Goal: Information Seeking & Learning: Find specific fact

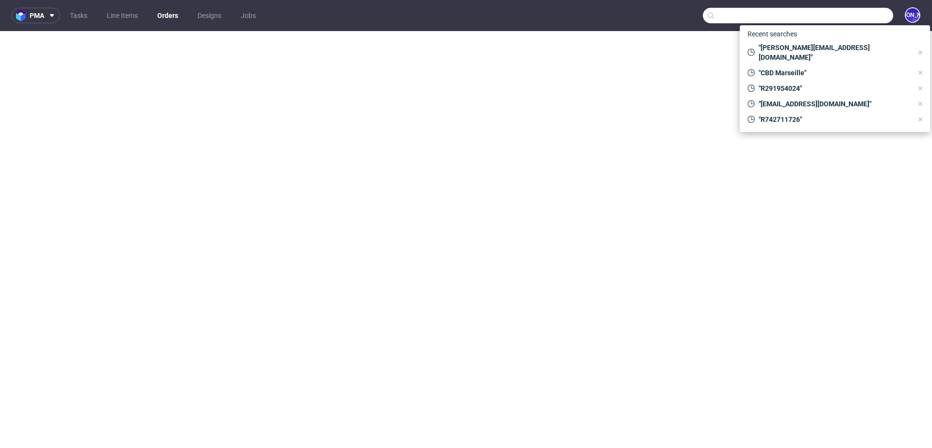
click at [840, 13] on input "text" at bounding box center [798, 16] width 190 height 16
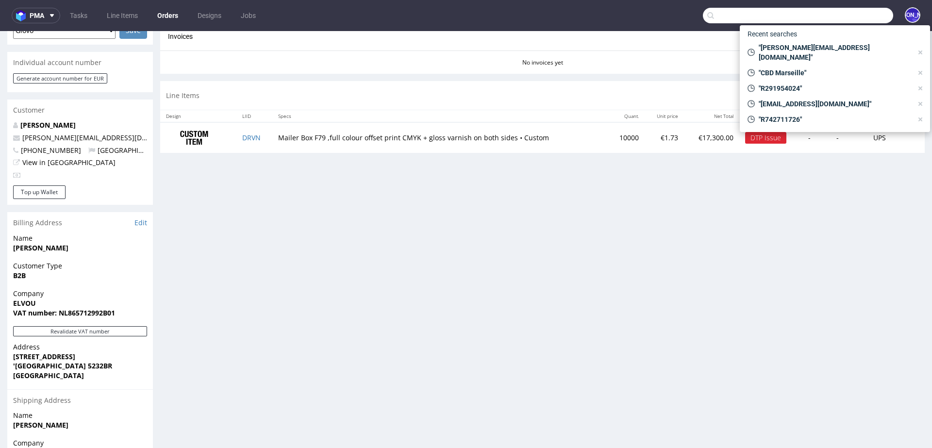
scroll to position [83, 0]
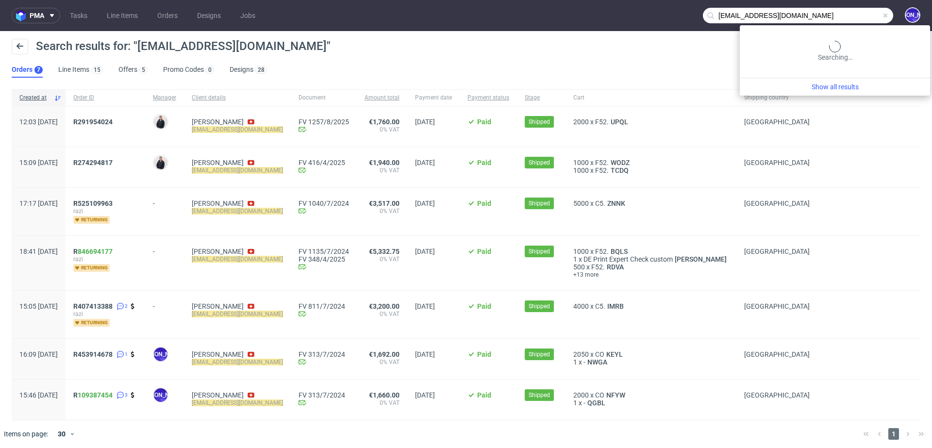
click at [838, 22] on input "razi.hedstroem@felfel.ch" at bounding box center [798, 16] width 190 height 16
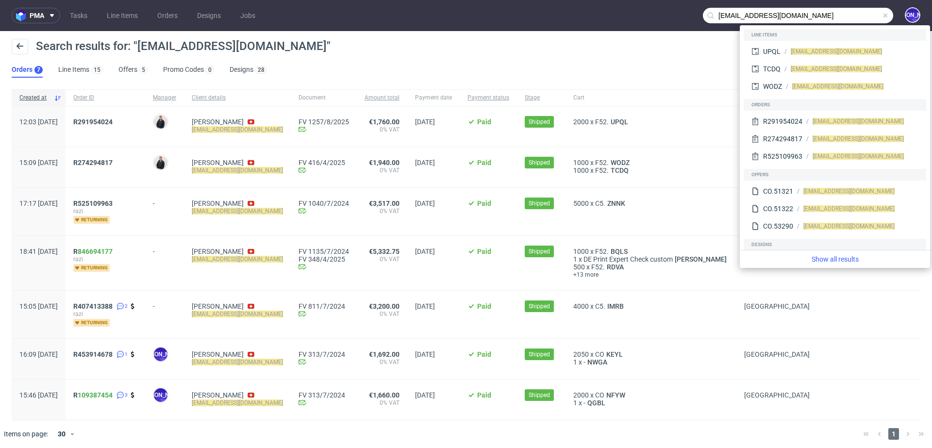
paste input "max@bluemarketmedia.co.uk"
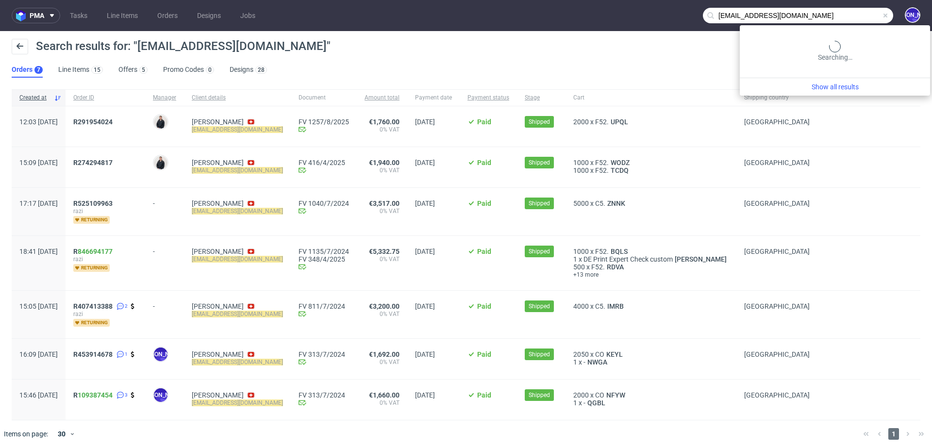
type input "max@bluemarketmedia.co.uk"
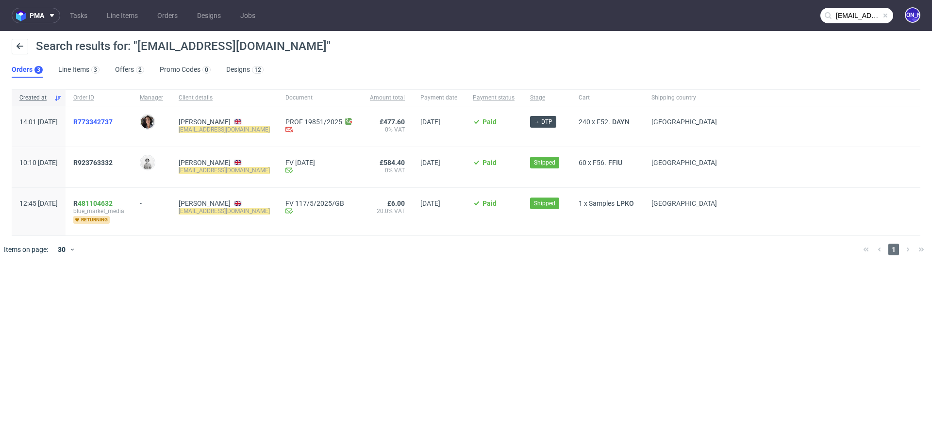
click at [104, 119] on span "R773342737" at bounding box center [92, 122] width 39 height 8
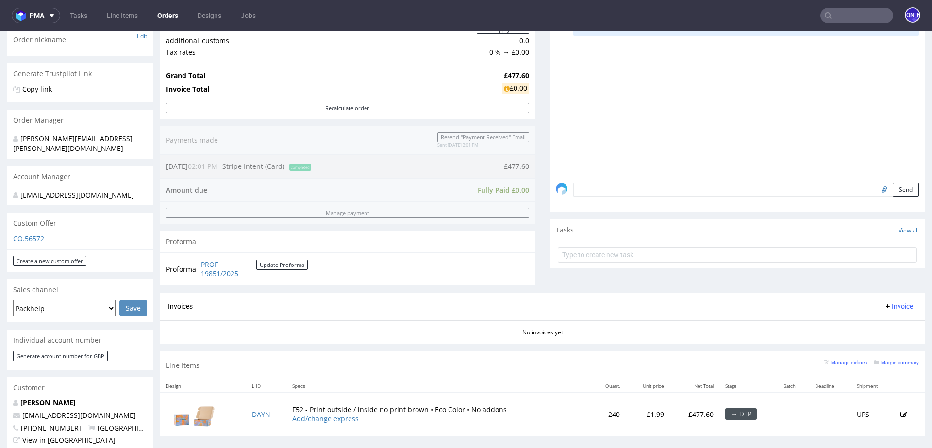
scroll to position [250, 0]
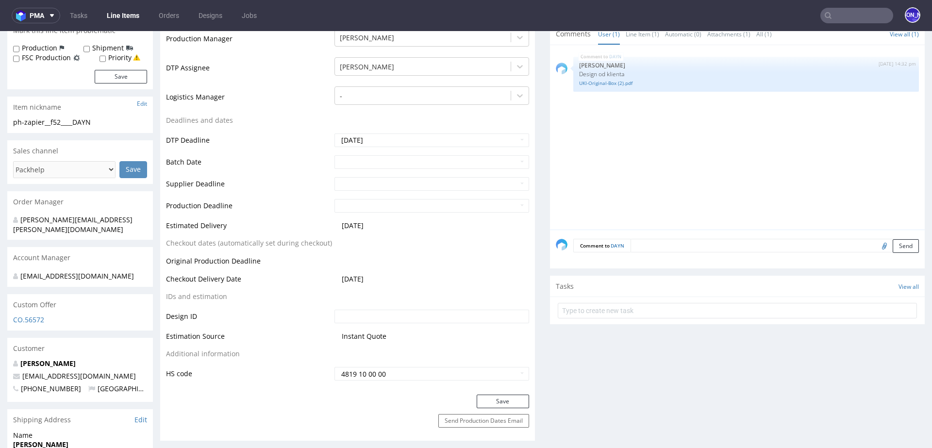
scroll to position [296, 0]
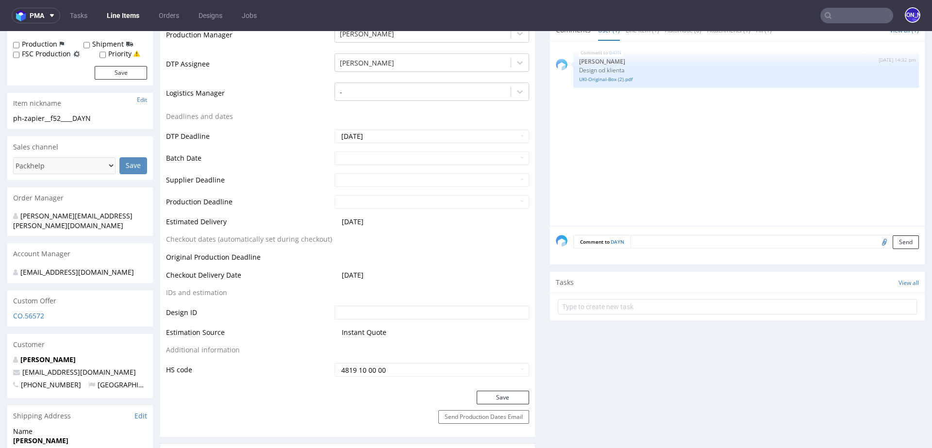
click at [837, 14] on input "text" at bounding box center [856, 16] width 73 height 16
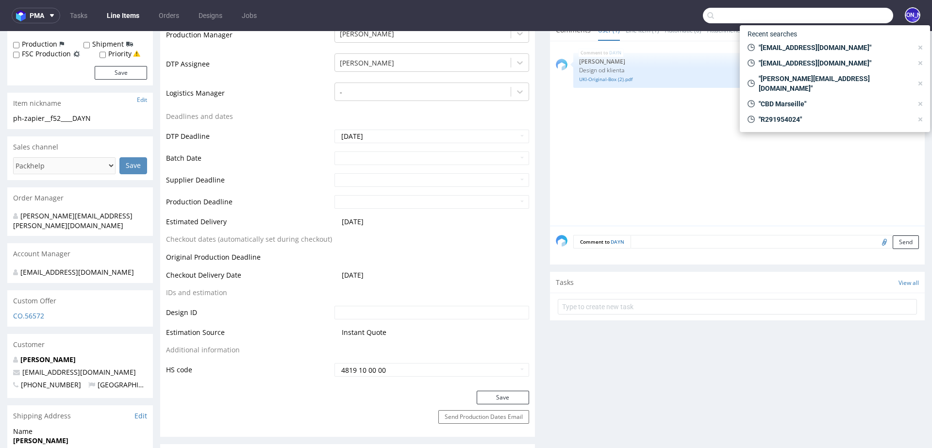
paste input "R183178762"
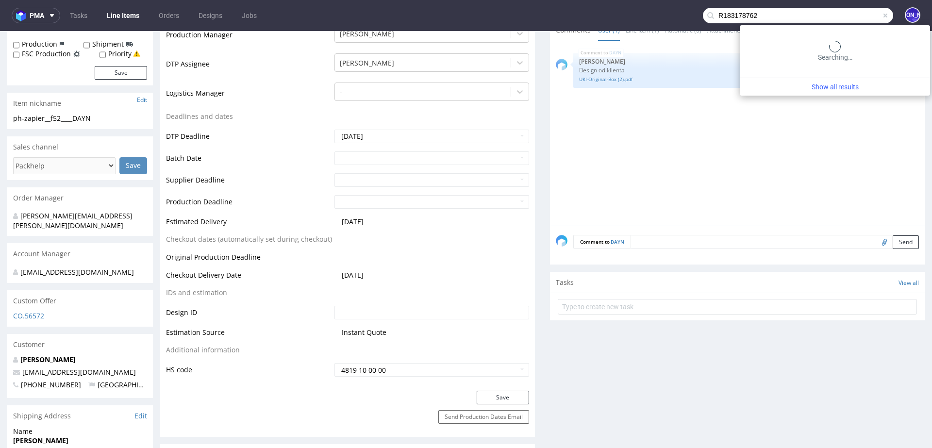
type input "R183178762"
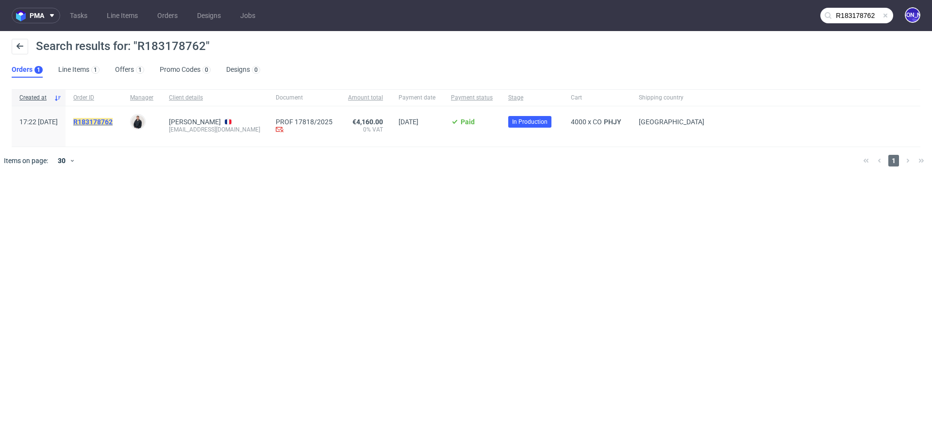
click at [103, 120] on mark "R183178762" at bounding box center [92, 122] width 39 height 8
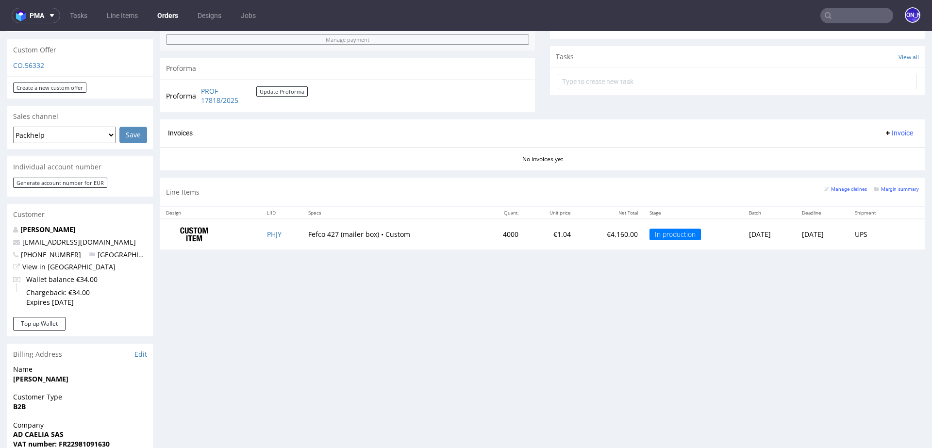
scroll to position [328, 0]
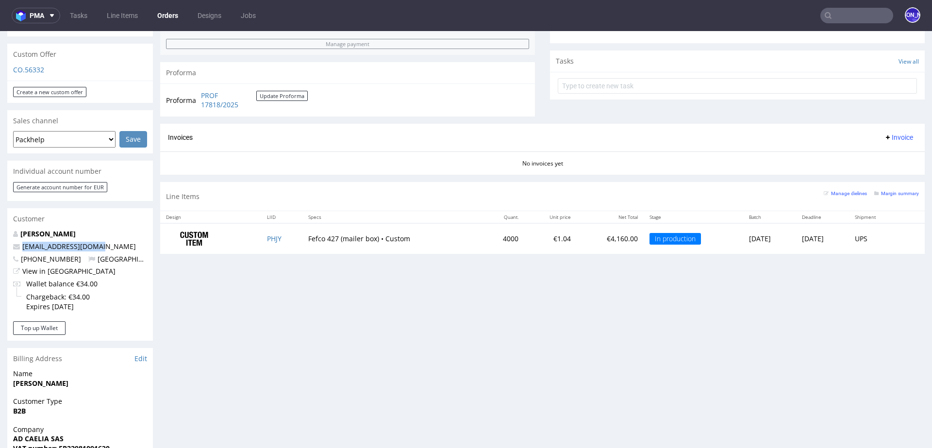
drag, startPoint x: 106, startPoint y: 235, endPoint x: 18, endPoint y: 235, distance: 87.8
click at [18, 242] on p "fabienne@adcaelia.com" at bounding box center [80, 247] width 134 height 10
copy span "fabienne@adcaelia.com"
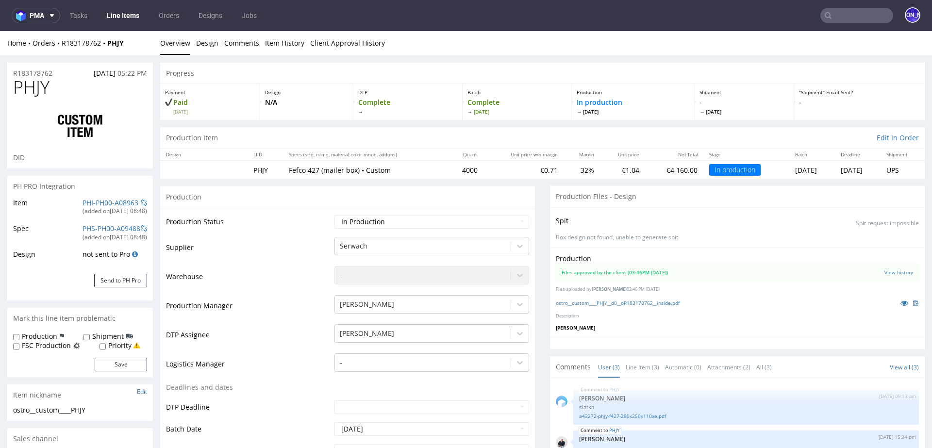
click at [848, 20] on input "text" at bounding box center [856, 16] width 73 height 16
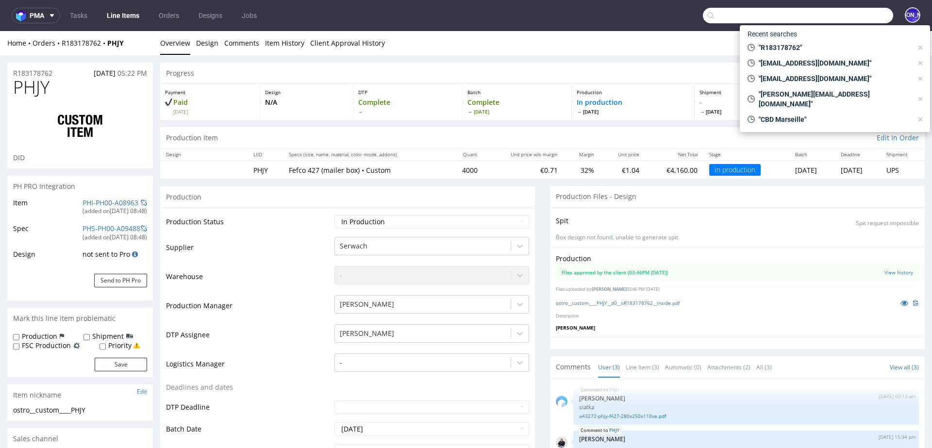
paste input "R145520657"
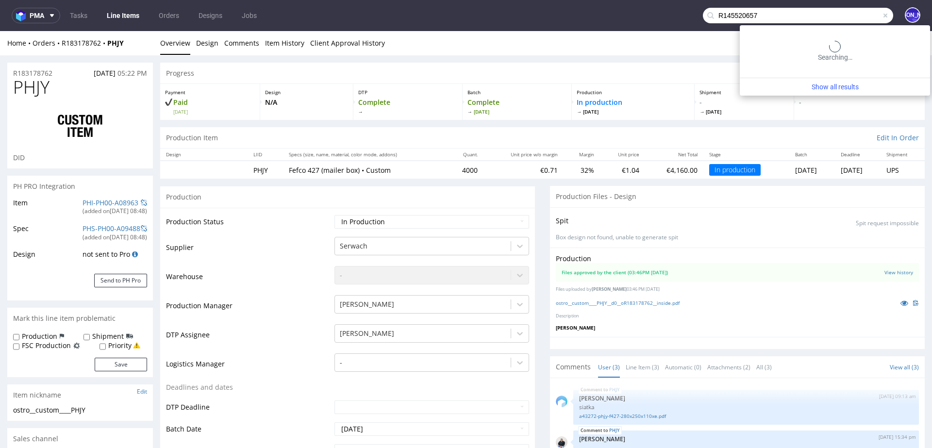
type input "R145520657"
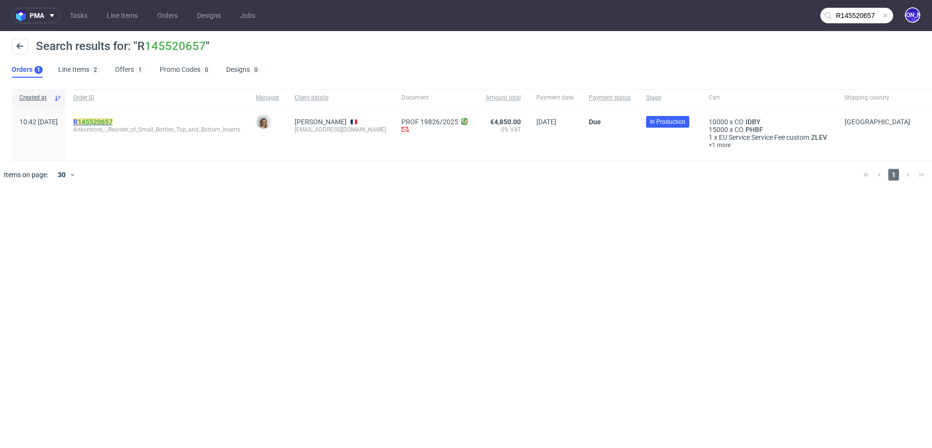
click at [102, 121] on mark "R 145520657" at bounding box center [92, 122] width 39 height 8
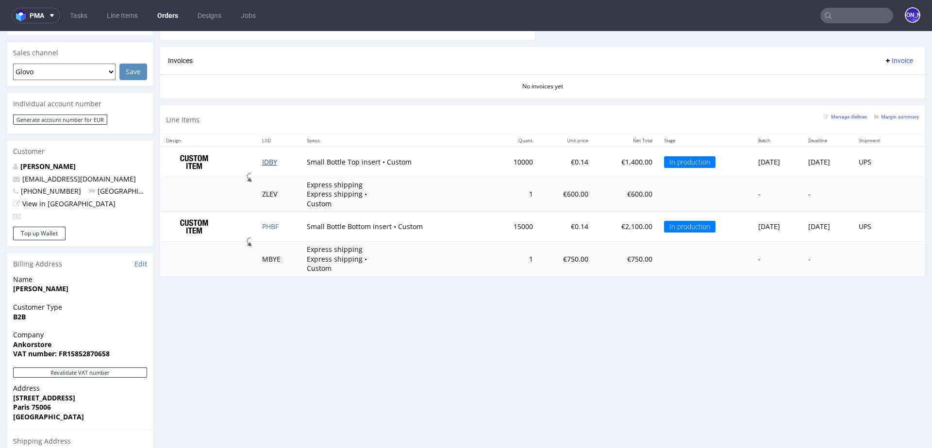
scroll to position [422, 0]
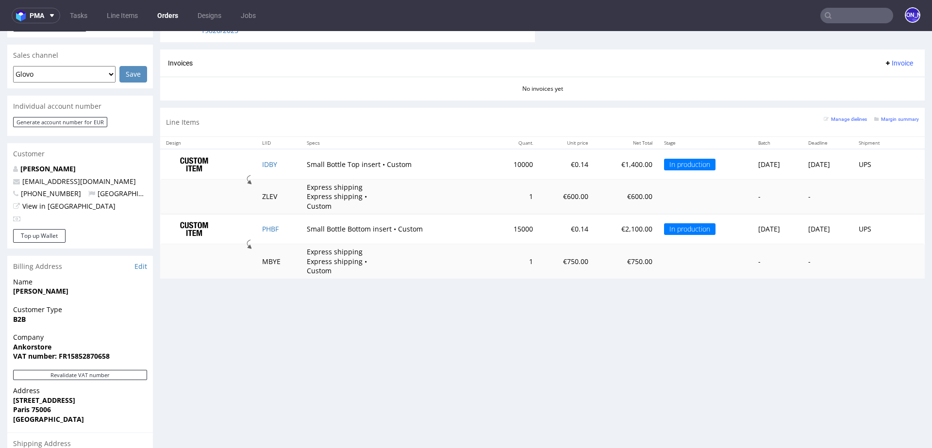
drag, startPoint x: 122, startPoint y: 172, endPoint x: 20, endPoint y: 171, distance: 102.4
click at [20, 177] on p "celine.laboute@ankorstore.com" at bounding box center [80, 182] width 134 height 10
copy link "celine.laboute@ankorstore.com"
click at [842, 16] on input "text" at bounding box center [856, 16] width 73 height 16
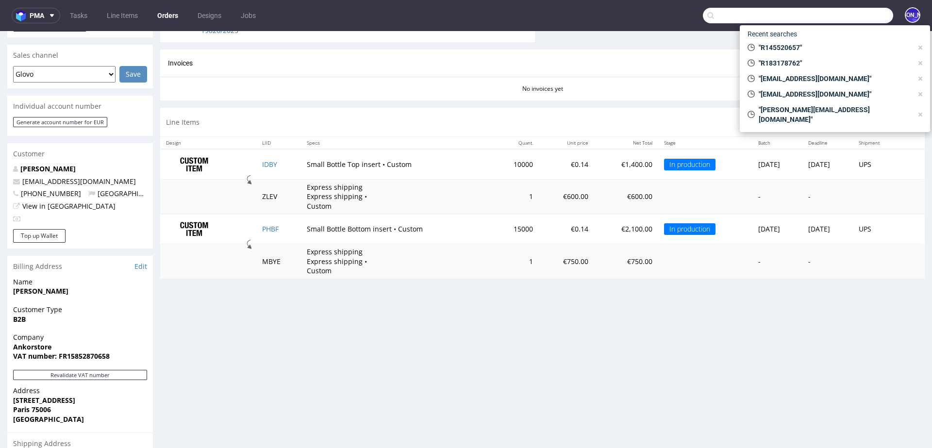
paste input "R808156528"
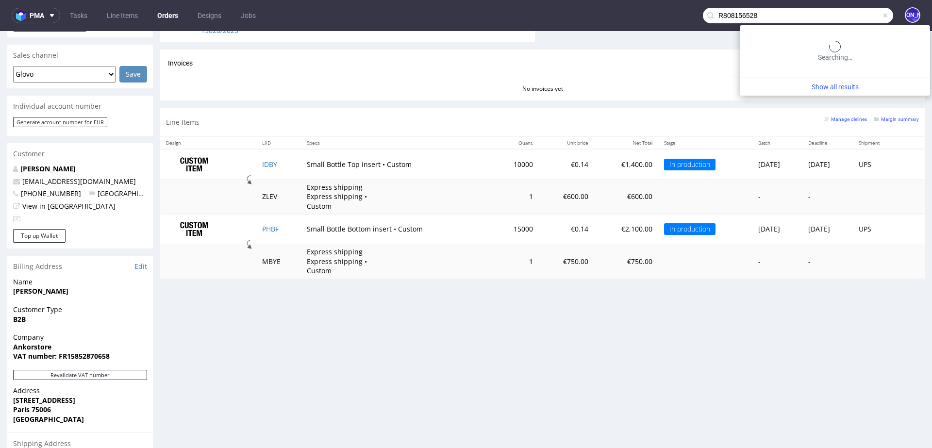
type input "R808156528"
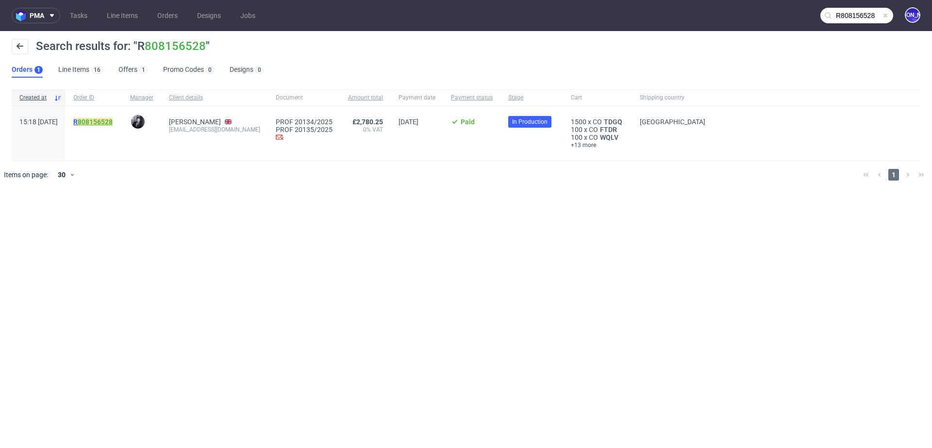
click at [110, 120] on link "808156528" at bounding box center [95, 122] width 35 height 8
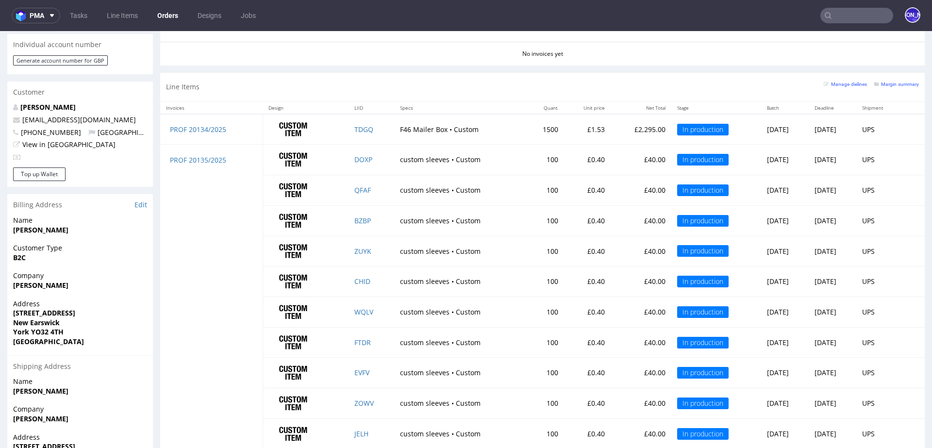
scroll to position [473, 0]
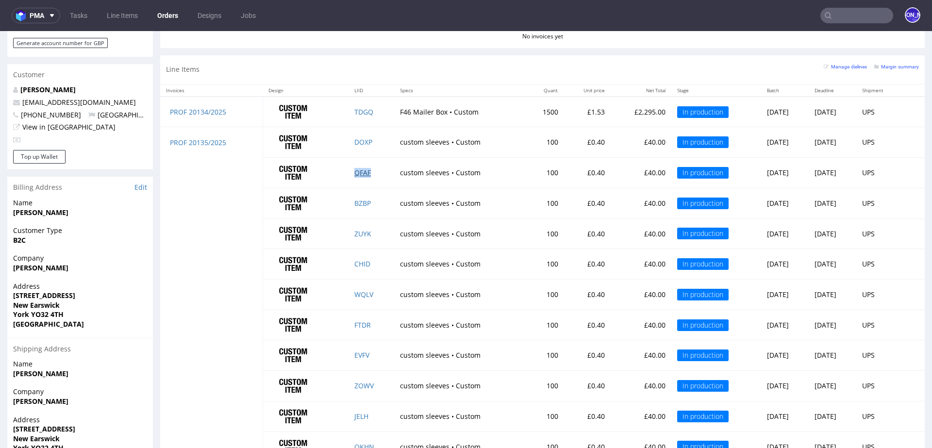
click at [354, 172] on link "QFAF" at bounding box center [362, 172] width 16 height 9
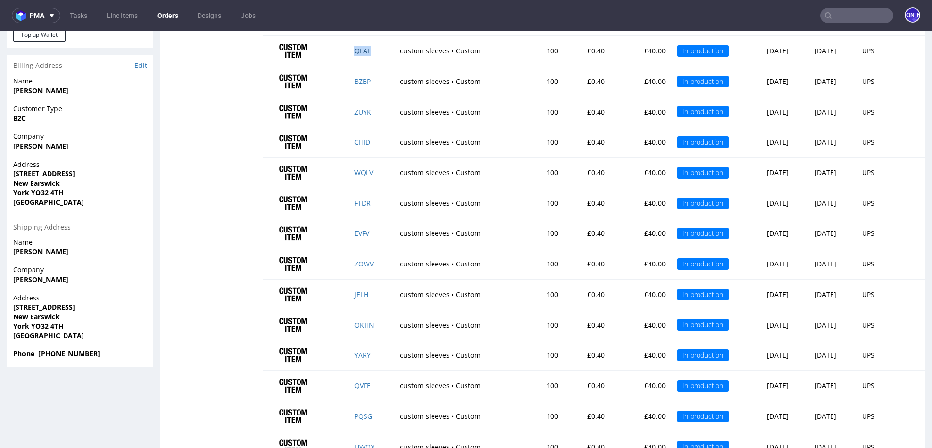
scroll to position [624, 0]
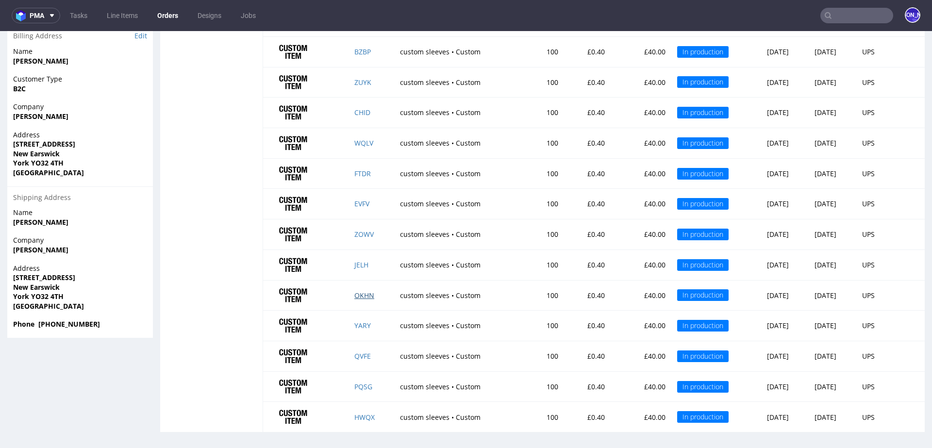
click at [354, 291] on link "OKHN" at bounding box center [364, 295] width 20 height 9
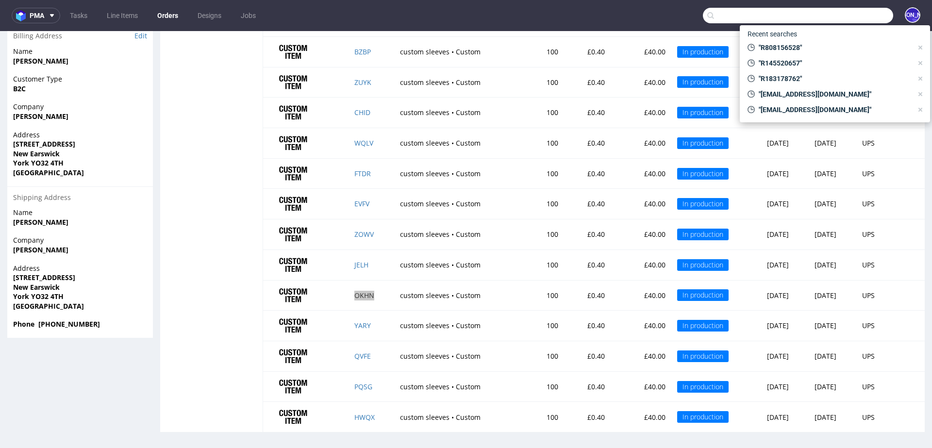
click at [830, 12] on input "text" at bounding box center [798, 16] width 190 height 16
type input "R808156528"
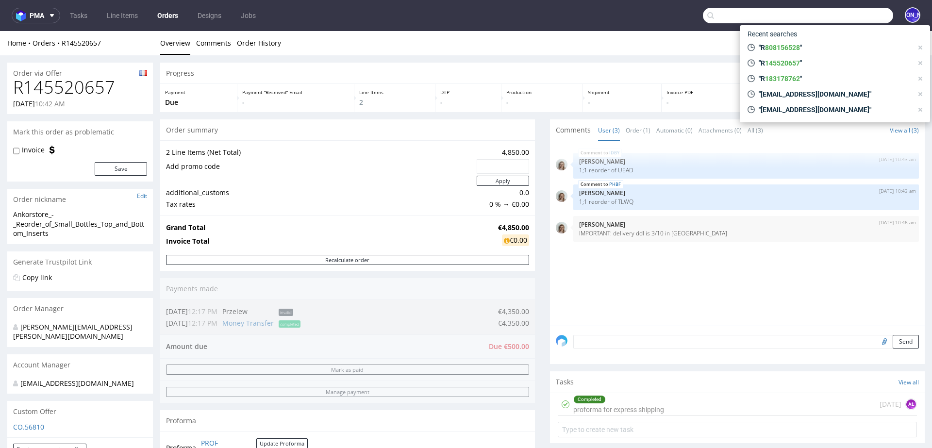
click at [81, 85] on h1 "R145520657" at bounding box center [80, 87] width 134 height 19
copy h1 "R145520657"
click at [752, 19] on input "text" at bounding box center [798, 16] width 190 height 16
paste input "tiffen.faye@gmail.com"
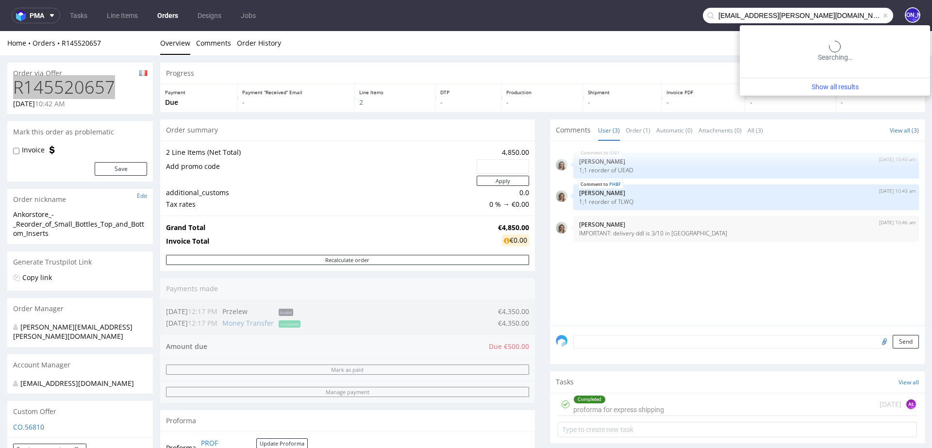
type input "tiffen.faye@gmail.com"
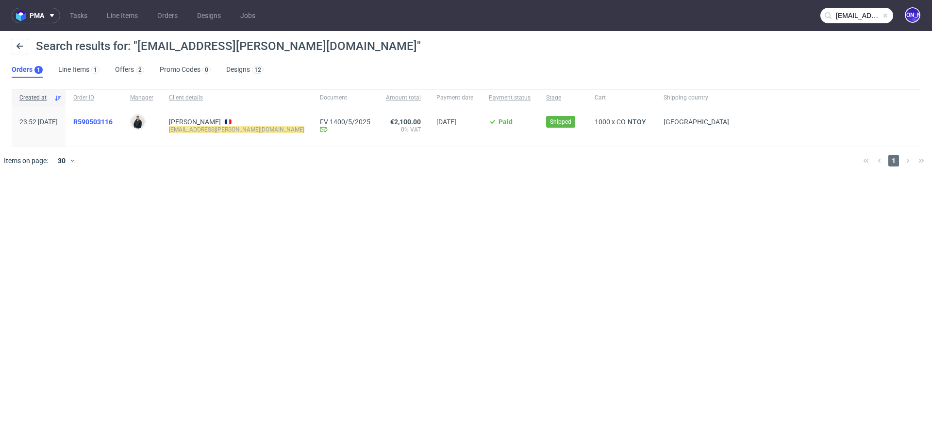
click at [111, 121] on span "R590503116" at bounding box center [92, 122] width 39 height 8
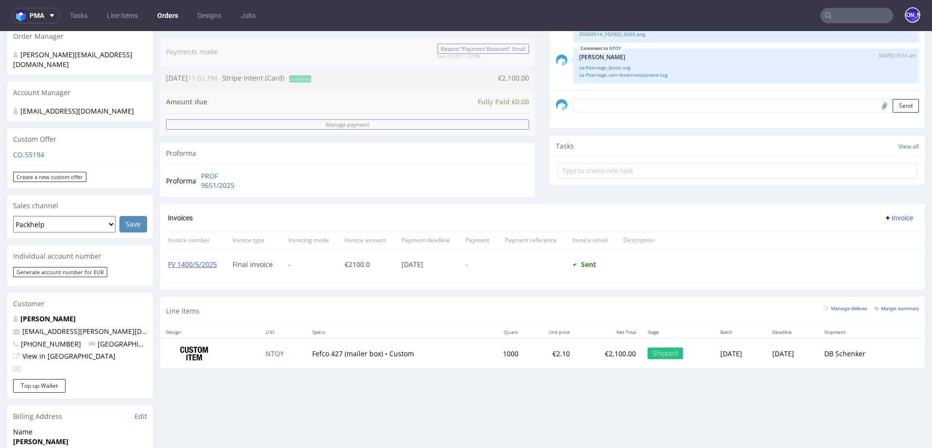
scroll to position [410, 0]
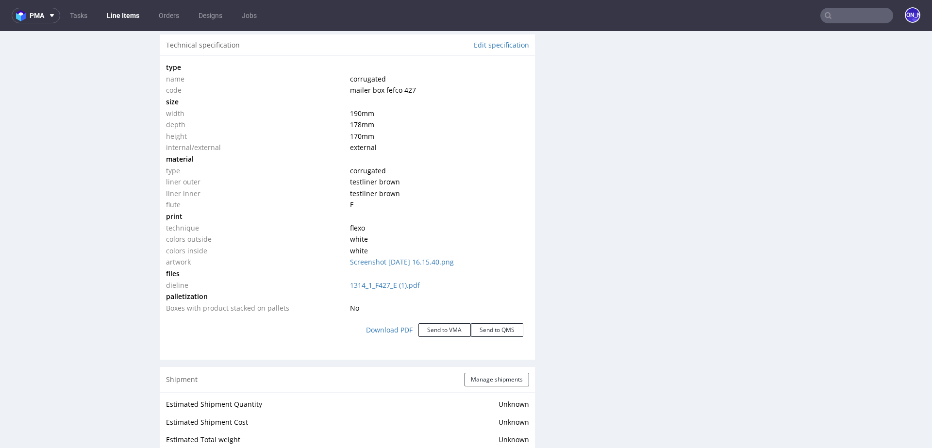
scroll to position [926, 0]
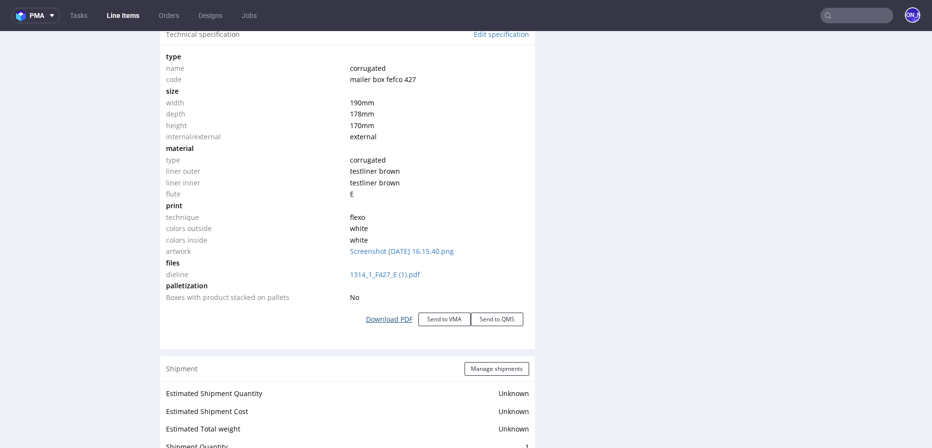
click at [381, 320] on link "Download PDF" at bounding box center [389, 319] width 58 height 21
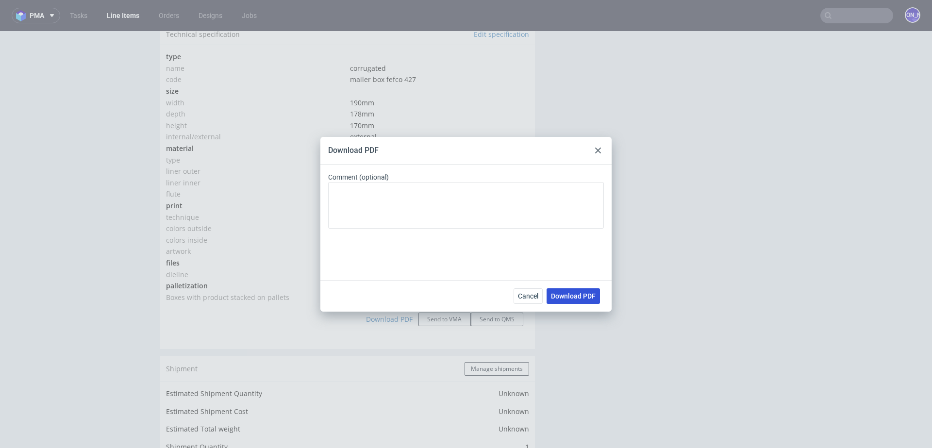
click at [573, 295] on span "Download PDF" at bounding box center [573, 296] width 45 height 7
click at [523, 293] on span "Cancel" at bounding box center [528, 296] width 20 height 7
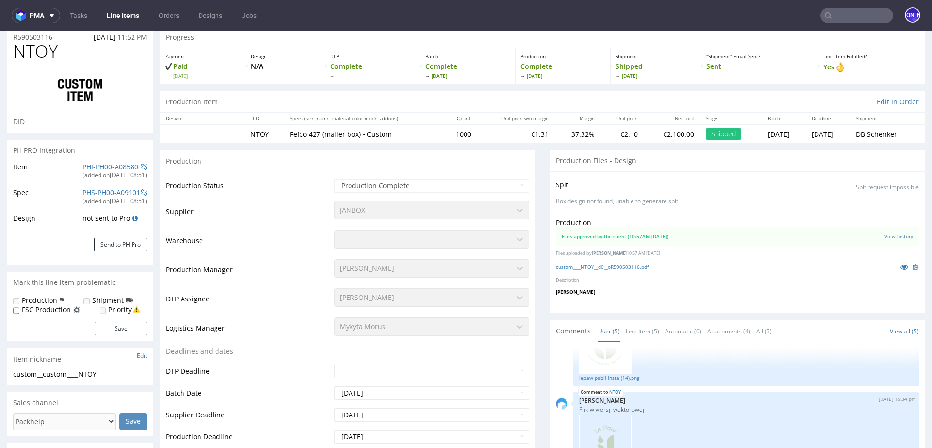
scroll to position [21, 0]
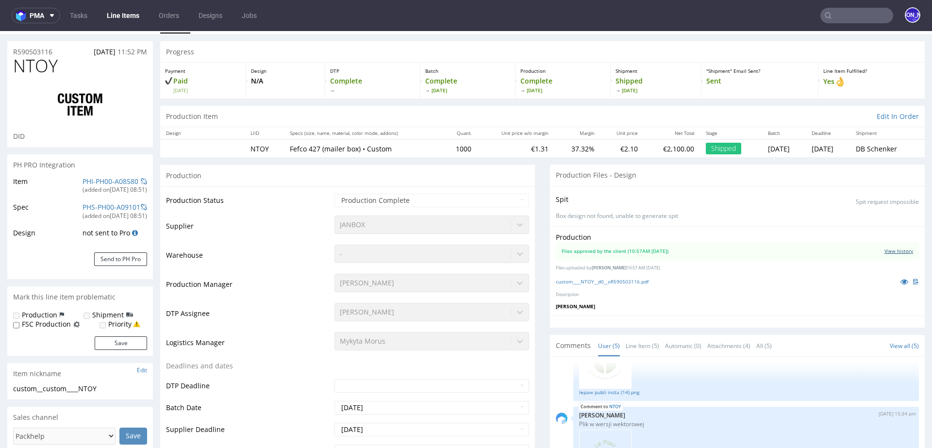
click at [886, 247] on link "View history" at bounding box center [898, 250] width 29 height 7
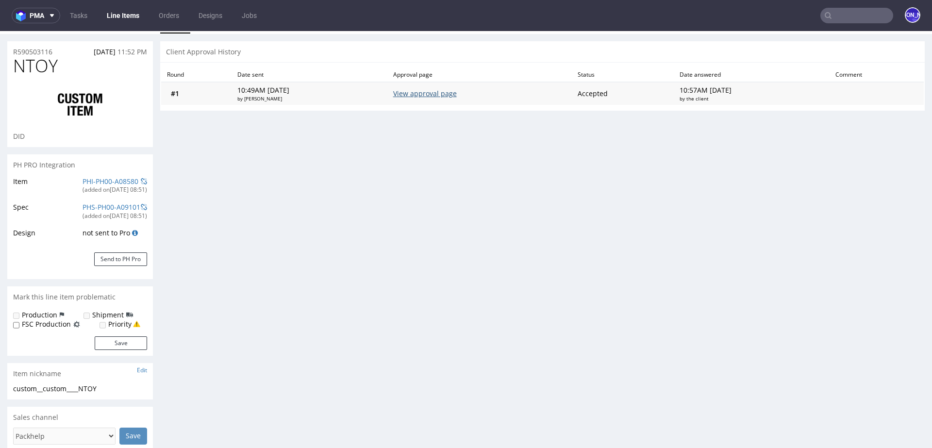
click at [449, 95] on link "View approval page" at bounding box center [425, 93] width 64 height 9
click at [170, 16] on link "Orders" at bounding box center [169, 16] width 32 height 16
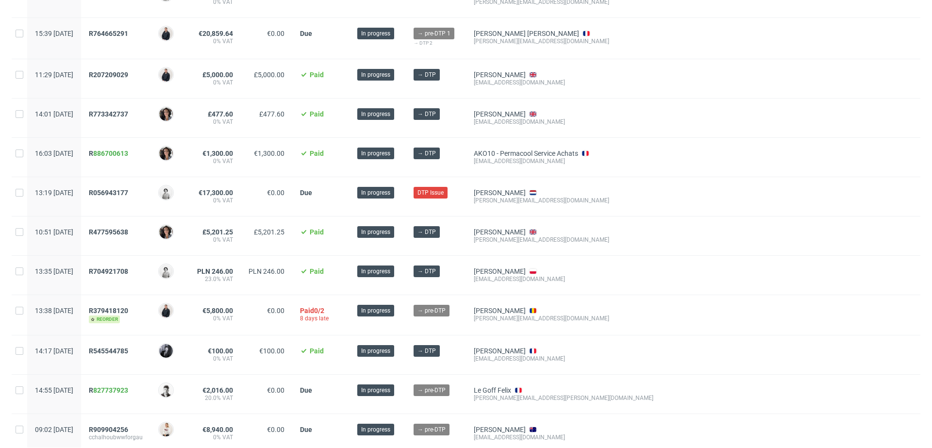
scroll to position [112, 0]
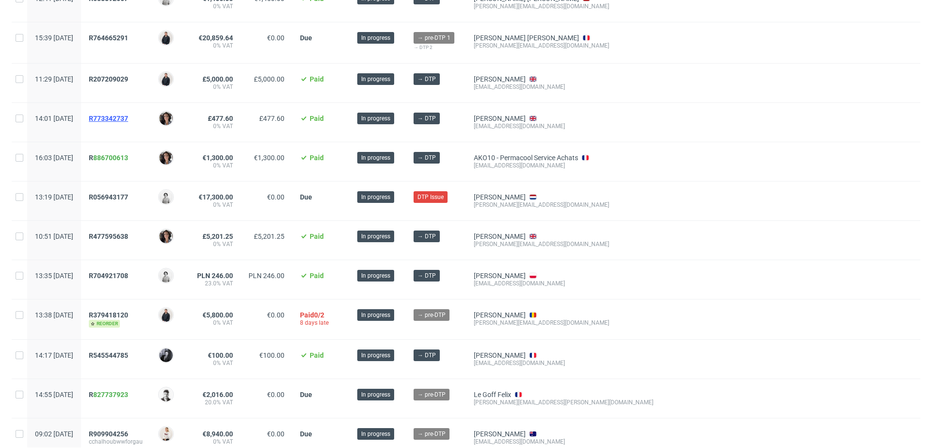
click at [122, 115] on span "R773342737" at bounding box center [108, 119] width 39 height 8
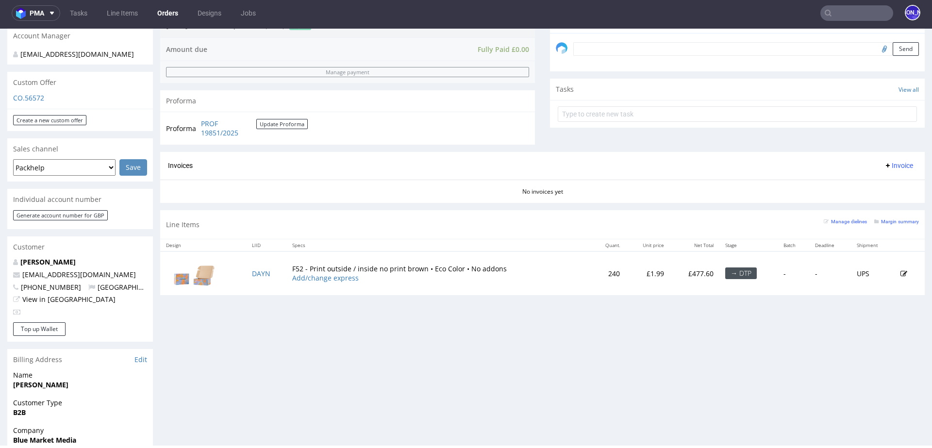
scroll to position [311, 0]
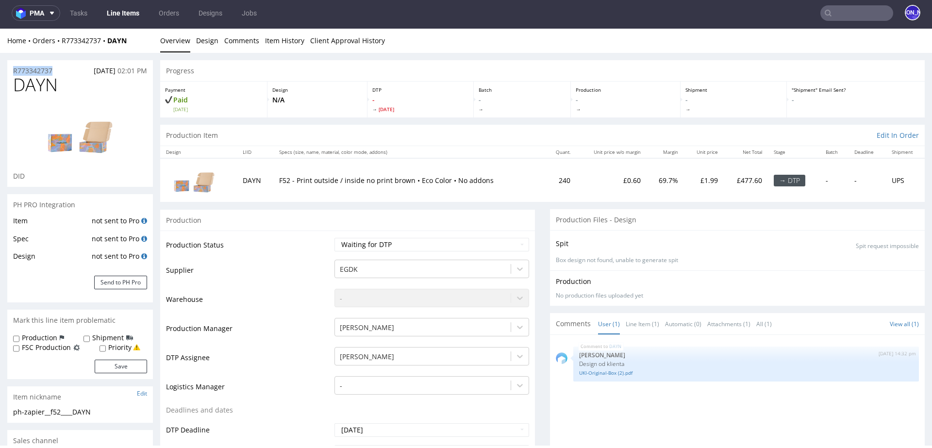
drag, startPoint x: 64, startPoint y: 68, endPoint x: 0, endPoint y: 68, distance: 63.6
copy p "R773342737"
click at [61, 69] on div "R773342737 17.09.2025 02:01 PM" at bounding box center [80, 68] width 146 height 16
drag, startPoint x: 61, startPoint y: 69, endPoint x: 0, endPoint y: 69, distance: 60.7
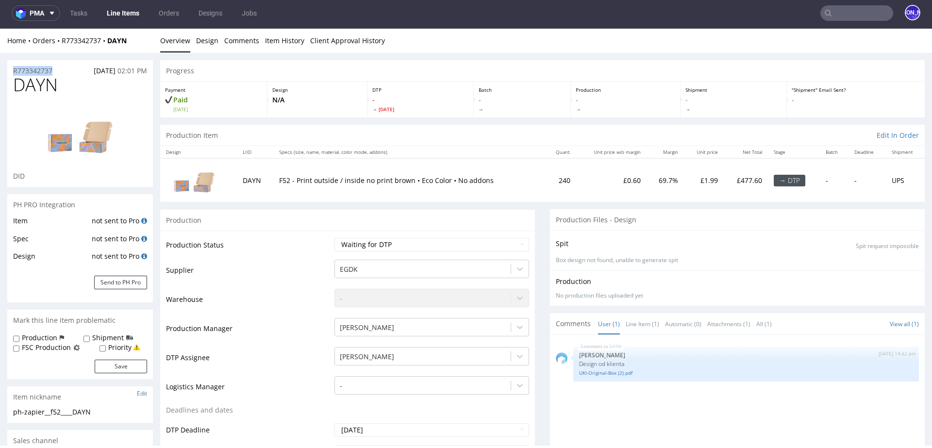
copy p "R773342737"
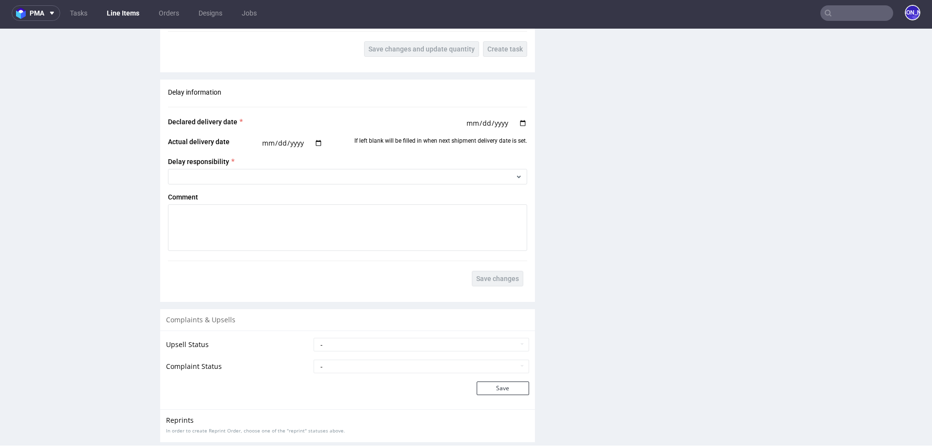
scroll to position [1534, 0]
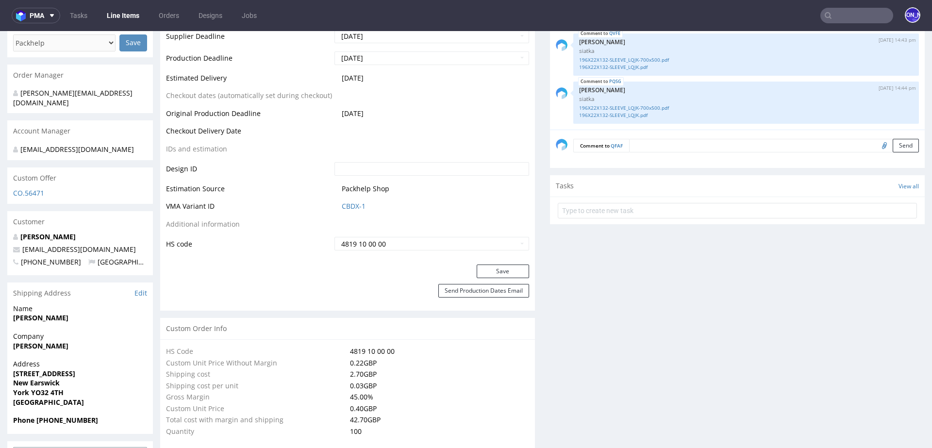
scroll to position [486, 0]
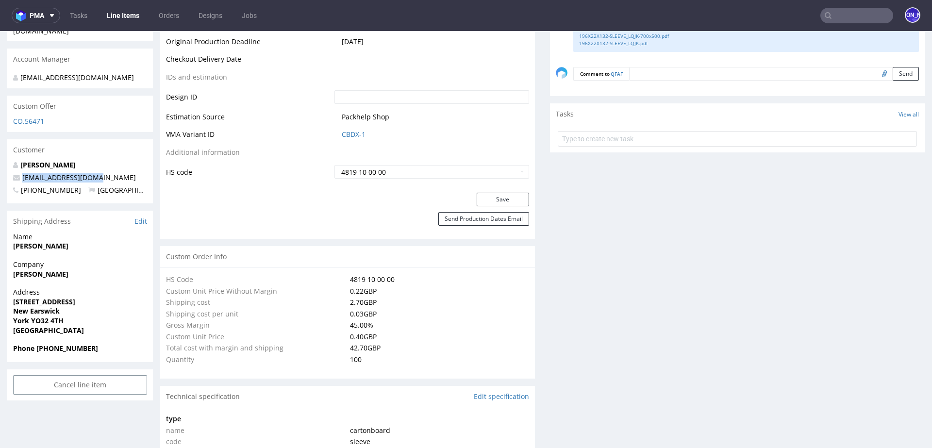
drag, startPoint x: 119, startPoint y: 164, endPoint x: 12, endPoint y: 164, distance: 106.7
click at [12, 164] on div "Kayleigh Helstrip kmhelstrip@yahoo.com +447809437989 United Kingdom" at bounding box center [80, 181] width 146 height 43
copy span "kmhelstrip@yahoo.com"
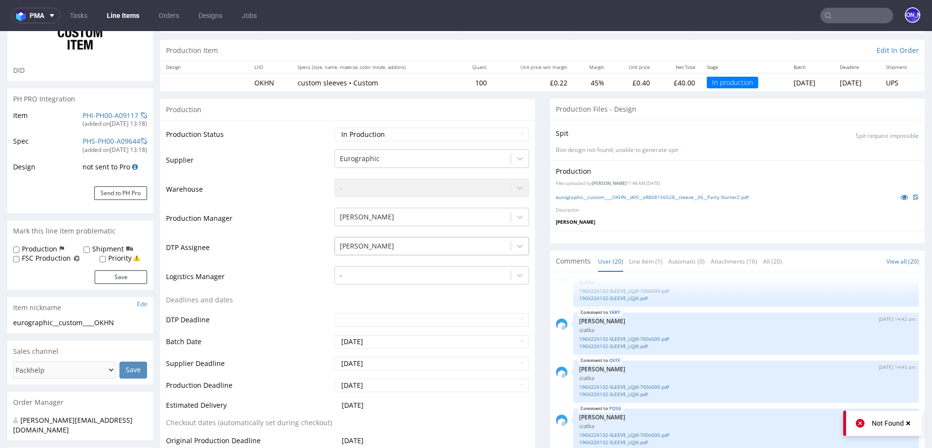
scroll to position [92, 0]
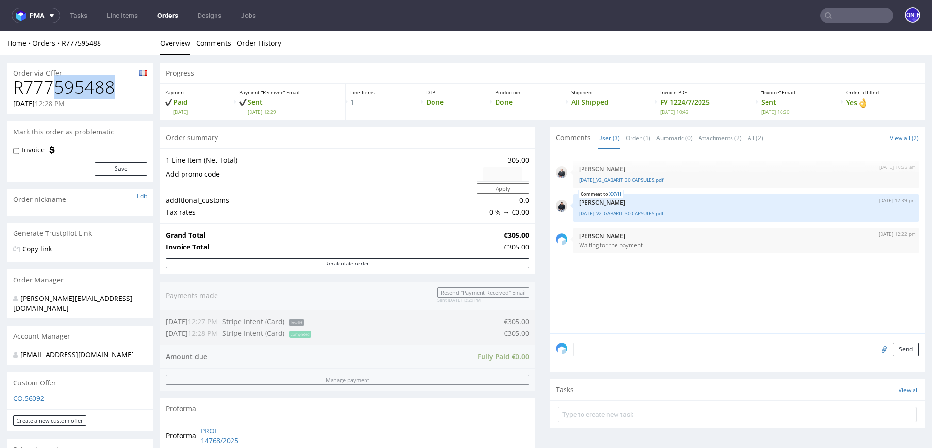
drag, startPoint x: 131, startPoint y: 92, endPoint x: 30, endPoint y: 92, distance: 100.9
click at [30, 92] on h1 "R777595488" at bounding box center [80, 87] width 134 height 19
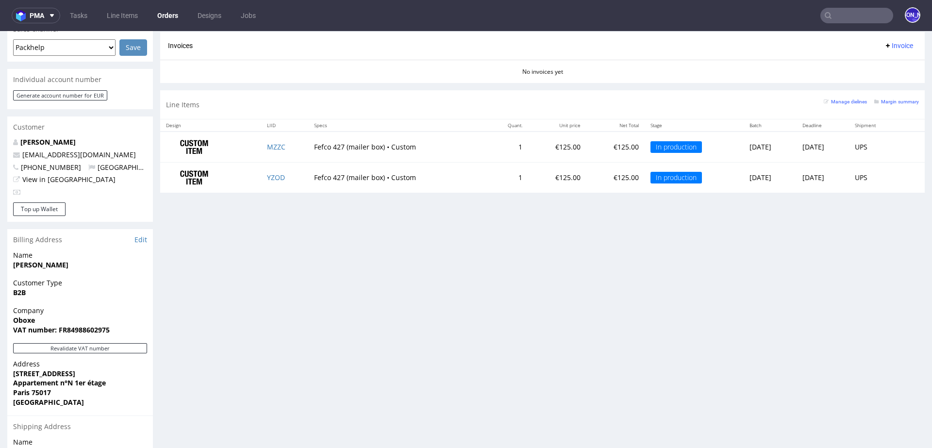
scroll to position [418, 0]
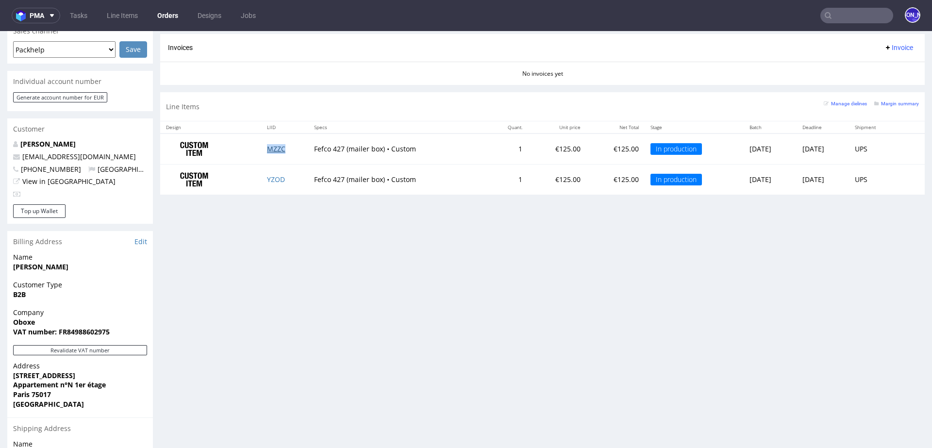
click at [267, 148] on link "MZZC" at bounding box center [276, 148] width 18 height 9
click at [271, 178] on link "YZOD" at bounding box center [276, 179] width 18 height 9
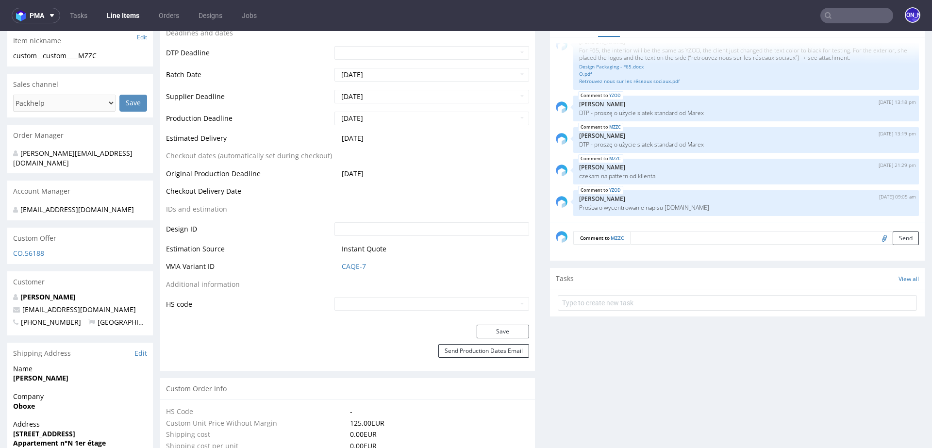
scroll to position [354, 0]
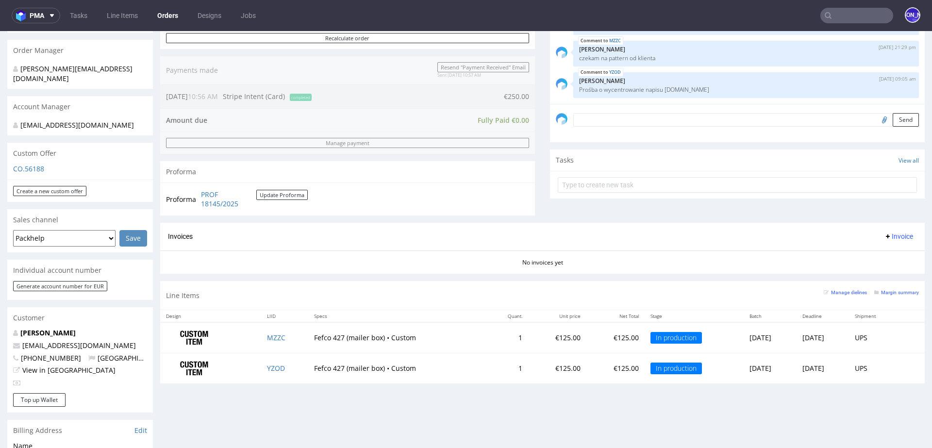
scroll to position [284, 0]
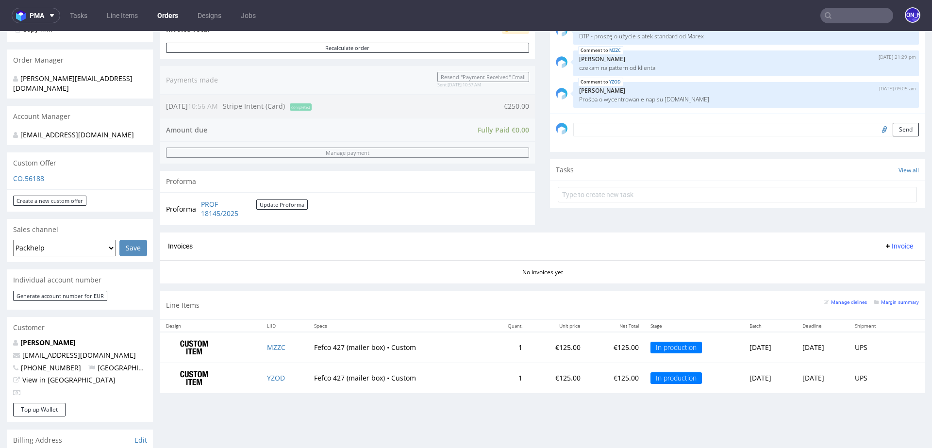
scroll to position [290, 0]
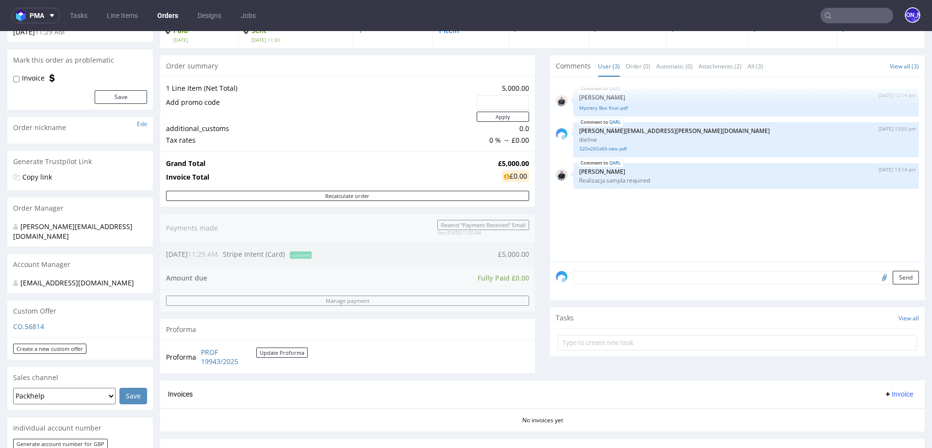
scroll to position [6, 0]
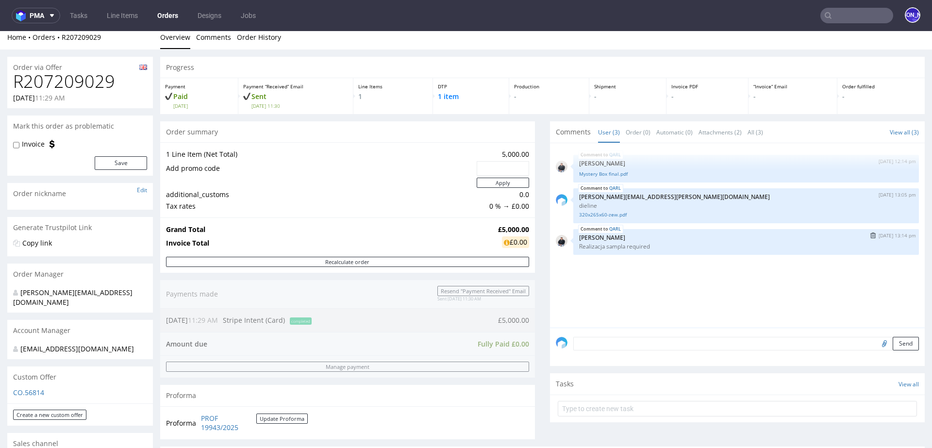
drag, startPoint x: 655, startPoint y: 244, endPoint x: 667, endPoint y: 249, distance: 13.7
click at [664, 249] on div "QARL [DATE] 13:14 pm [PERSON_NAME] Realizacja sampla required" at bounding box center [745, 242] width 345 height 26
drag, startPoint x: 116, startPoint y: 89, endPoint x: 8, endPoint y: 88, distance: 107.7
click at [8, 88] on div "R207209029 [DATE] 11:29 AM" at bounding box center [80, 90] width 146 height 36
copy h1 "R207209029"
